Goal: Transaction & Acquisition: Purchase product/service

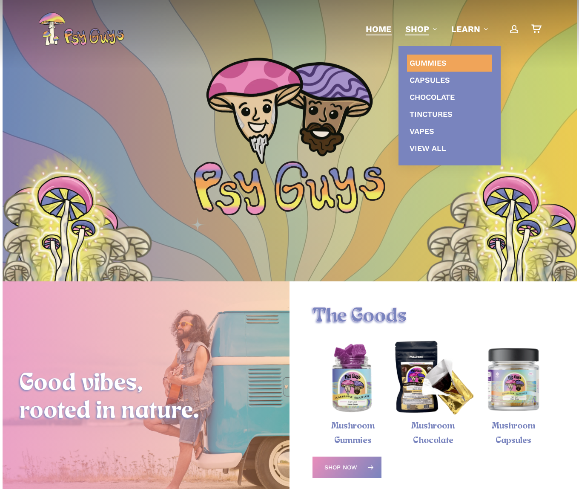
click at [425, 60] on span "Gummies" at bounding box center [428, 62] width 37 height 9
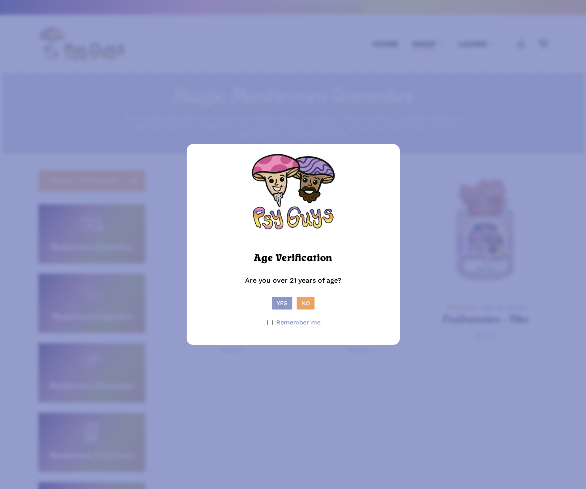
click at [283, 302] on button "Yes" at bounding box center [282, 302] width 20 height 13
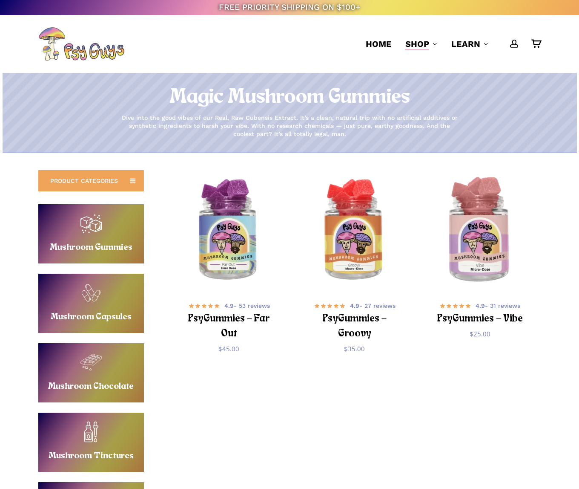
click at [480, 268] on img "PsyGummies - Vibe" at bounding box center [480, 230] width 123 height 123
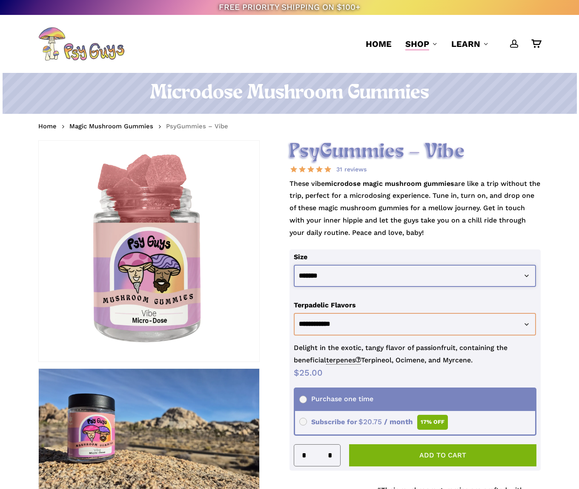
click at [349, 270] on select "**********" at bounding box center [415, 275] width 242 height 23
select select "********"
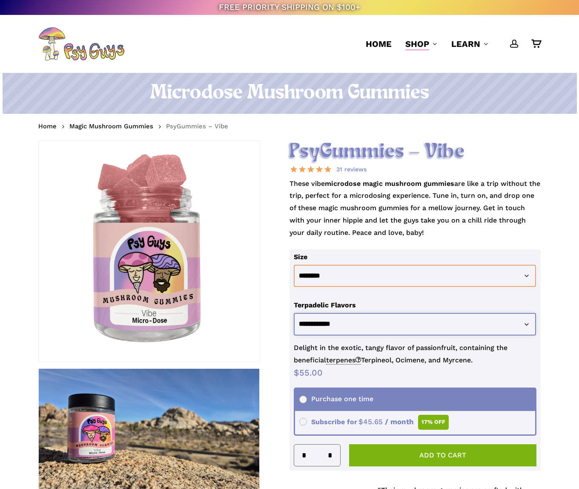
click at [353, 324] on select "**********" at bounding box center [415, 324] width 242 height 23
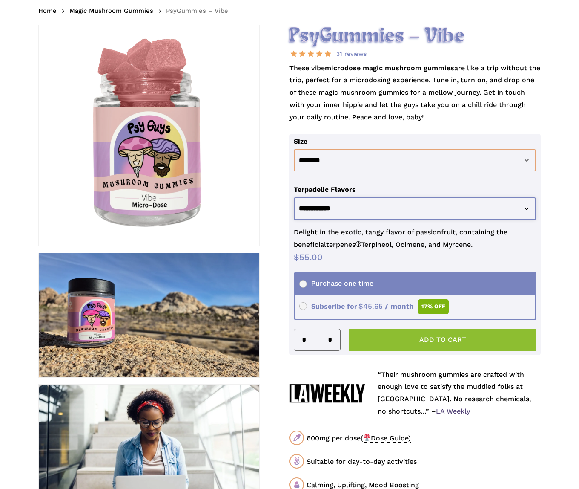
scroll to position [114, 0]
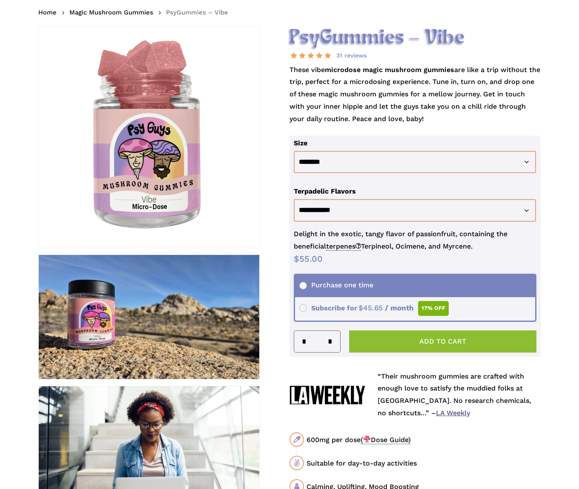
click at [402, 342] on button "Add to cart" at bounding box center [442, 341] width 187 height 22
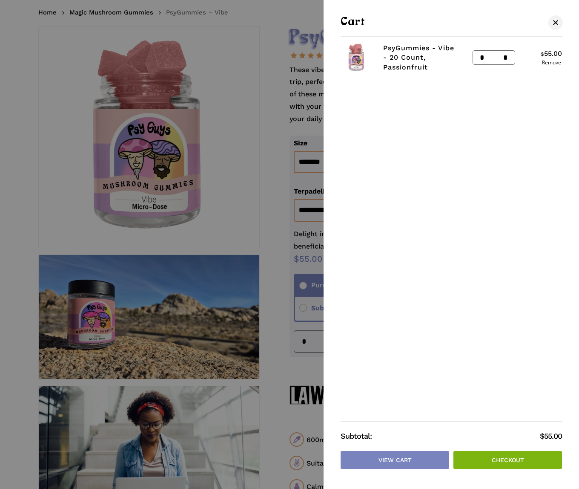
click at [289, 343] on div at bounding box center [289, 244] width 579 height 489
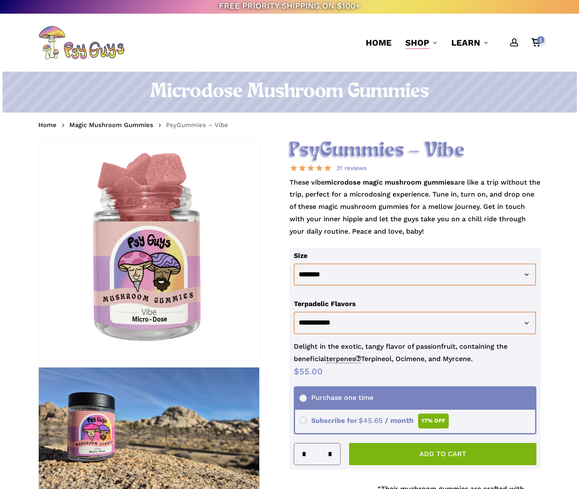
scroll to position [0, 0]
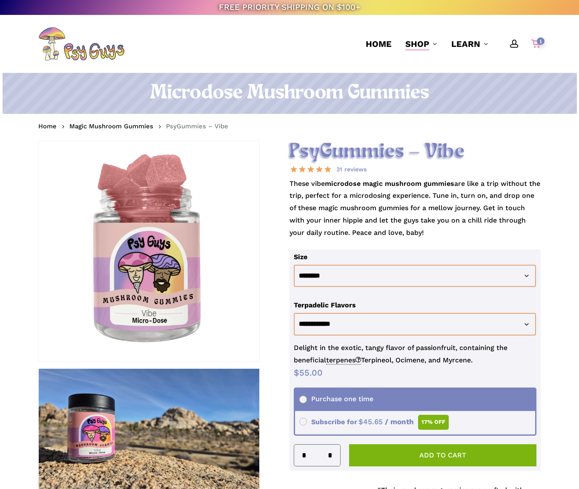
click at [539, 44] on span "1" at bounding box center [541, 40] width 8 height 7
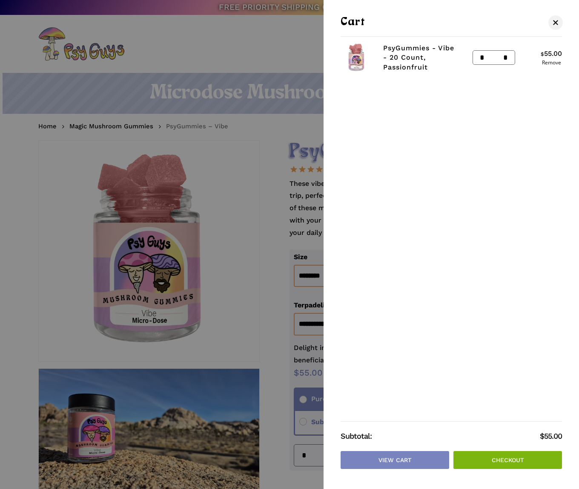
click at [526, 460] on link "Checkout" at bounding box center [508, 460] width 109 height 18
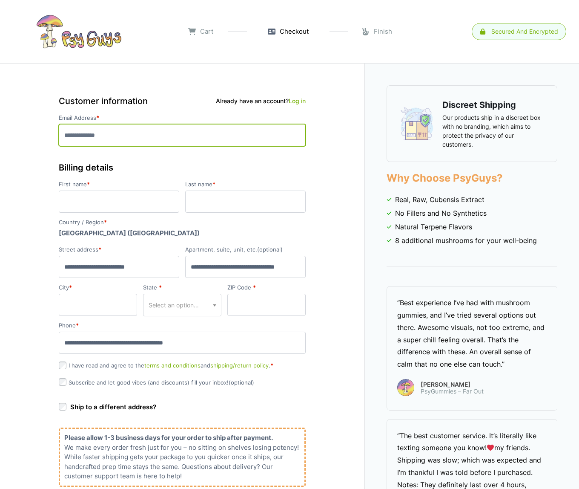
click at [85, 138] on input "Email Address *" at bounding box center [182, 135] width 247 height 22
click at [100, 137] on input "Email Address *" at bounding box center [182, 135] width 247 height 22
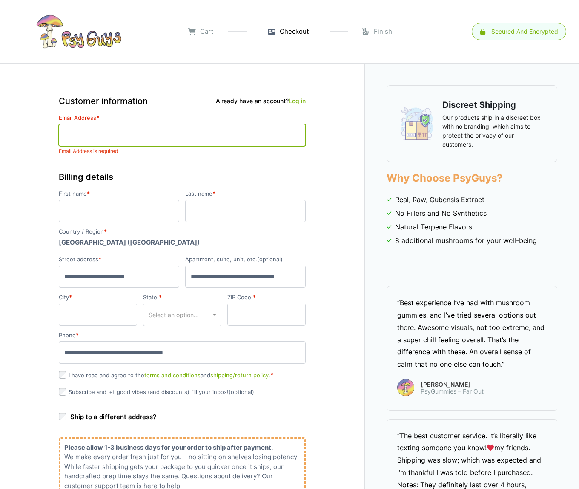
click at [117, 137] on input "Email Address *" at bounding box center [182, 135] width 247 height 22
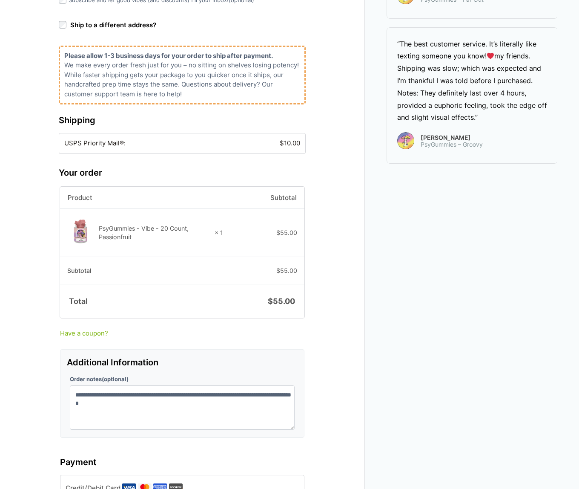
scroll to position [390, 0]
